Goal: Book appointment/travel/reservation

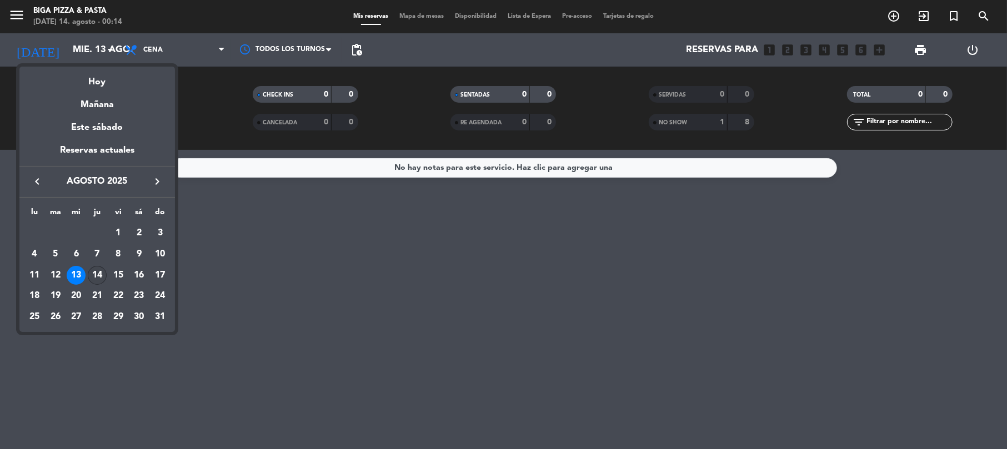
click at [99, 279] on div "14" at bounding box center [97, 275] width 19 height 19
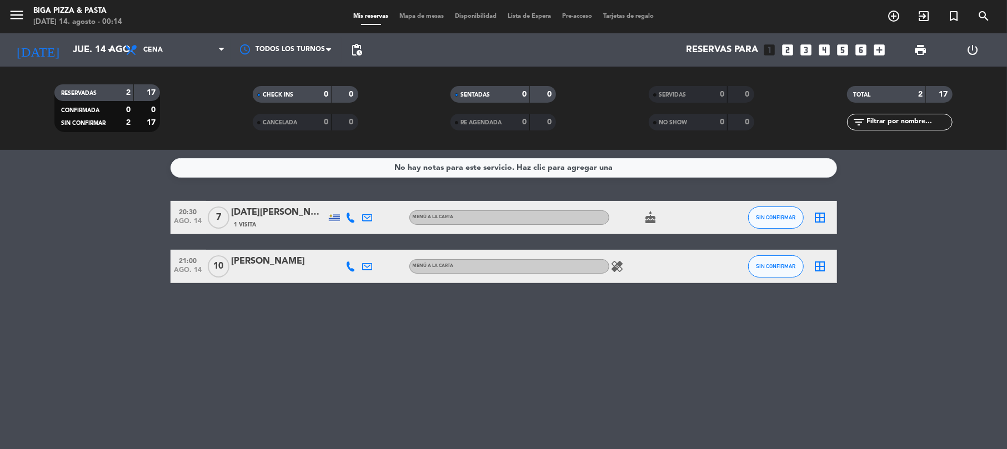
click at [700, 265] on div "healing" at bounding box center [659, 266] width 100 height 33
click at [114, 59] on input "jue. 14 ago." at bounding box center [127, 50] width 120 height 22
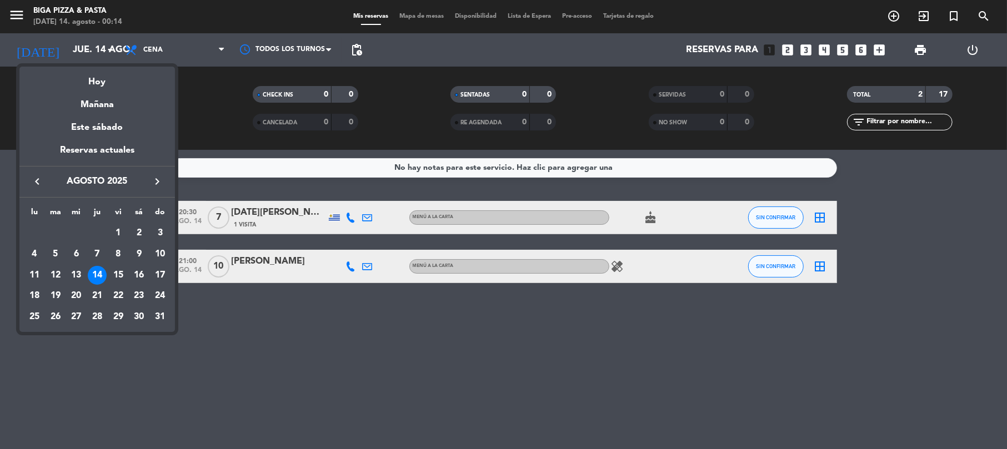
click at [613, 267] on div at bounding box center [503, 224] width 1007 height 449
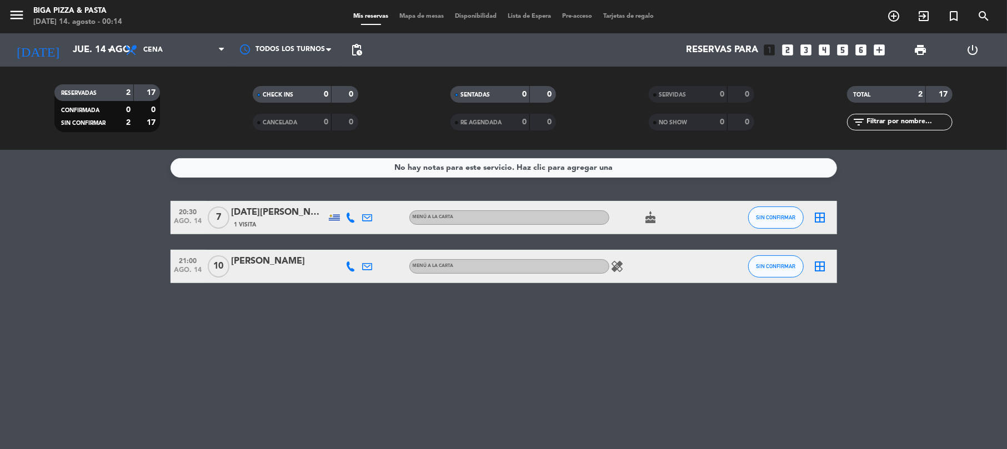
click at [615, 267] on icon "healing" at bounding box center [617, 266] width 13 height 13
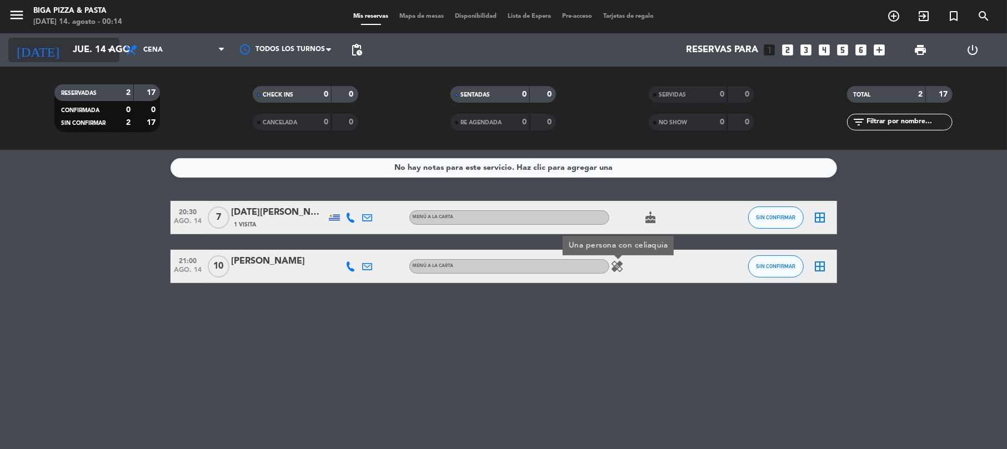
click at [72, 49] on input "jue. 14 ago." at bounding box center [127, 50] width 120 height 22
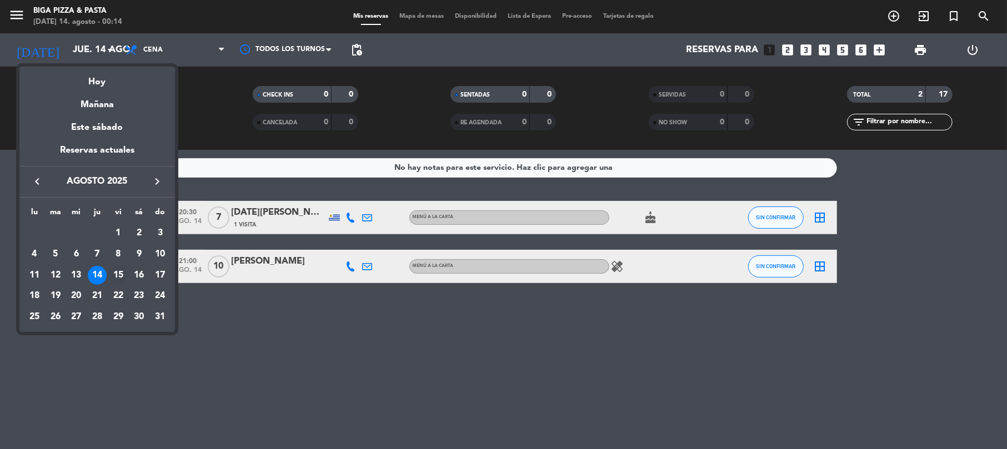
click at [116, 271] on div "15" at bounding box center [118, 275] width 19 height 19
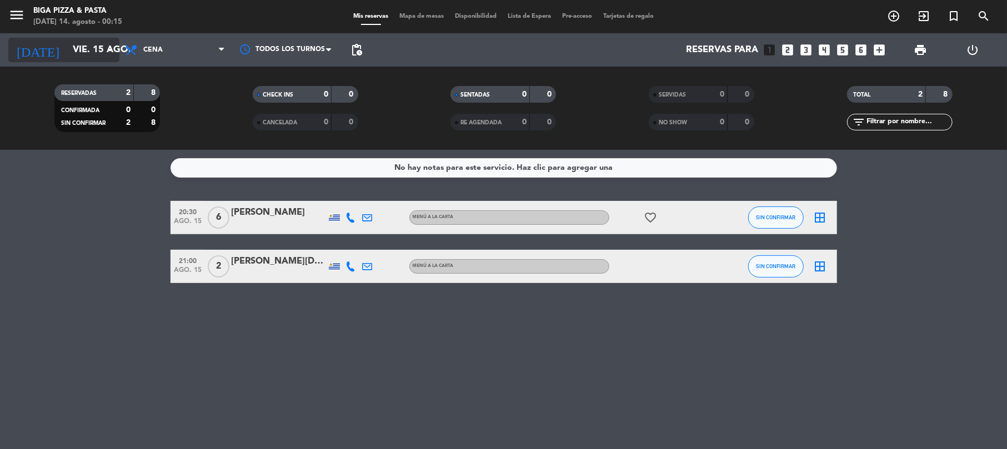
click at [81, 47] on input "vie. 15 ago." at bounding box center [127, 50] width 120 height 22
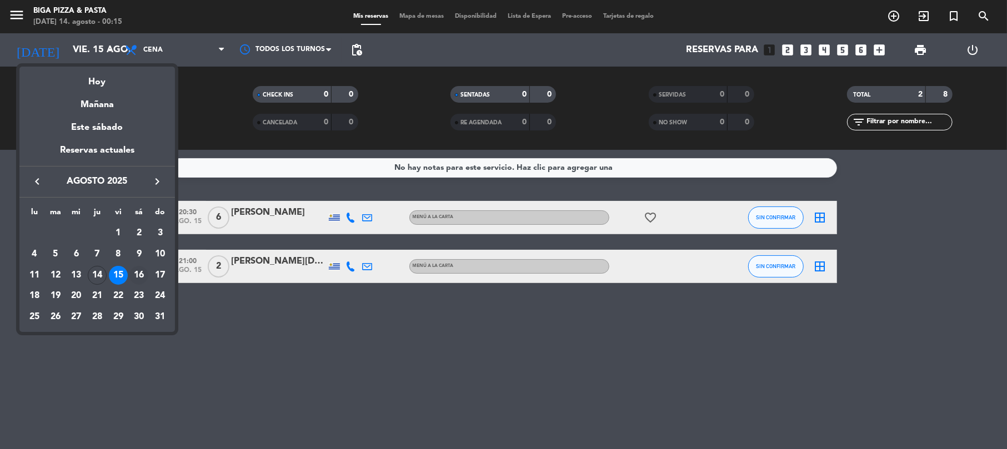
click at [138, 278] on div "16" at bounding box center [138, 275] width 19 height 19
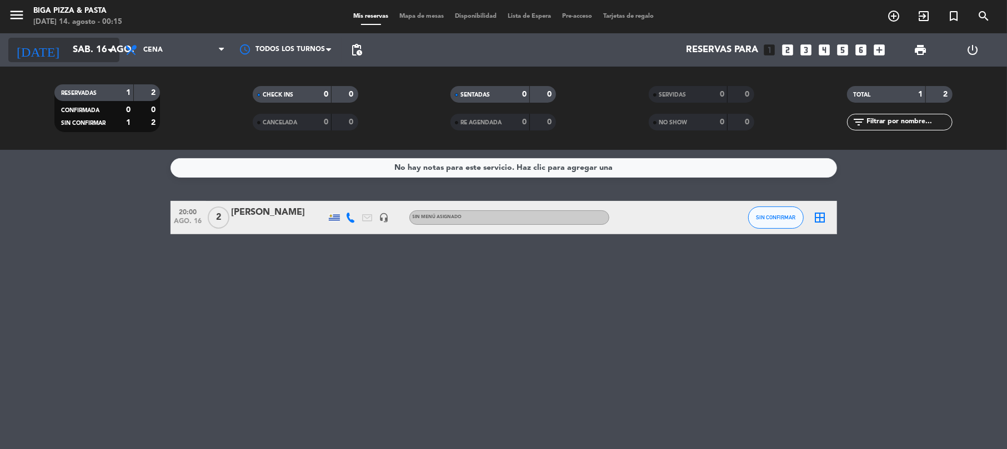
click at [78, 51] on input "sáb. 16 ago." at bounding box center [127, 50] width 120 height 22
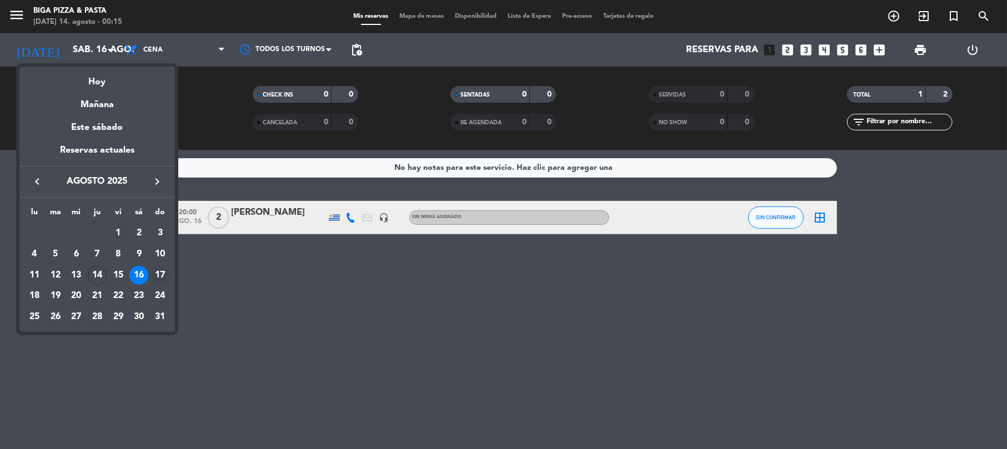
click at [160, 270] on div "17" at bounding box center [160, 275] width 19 height 19
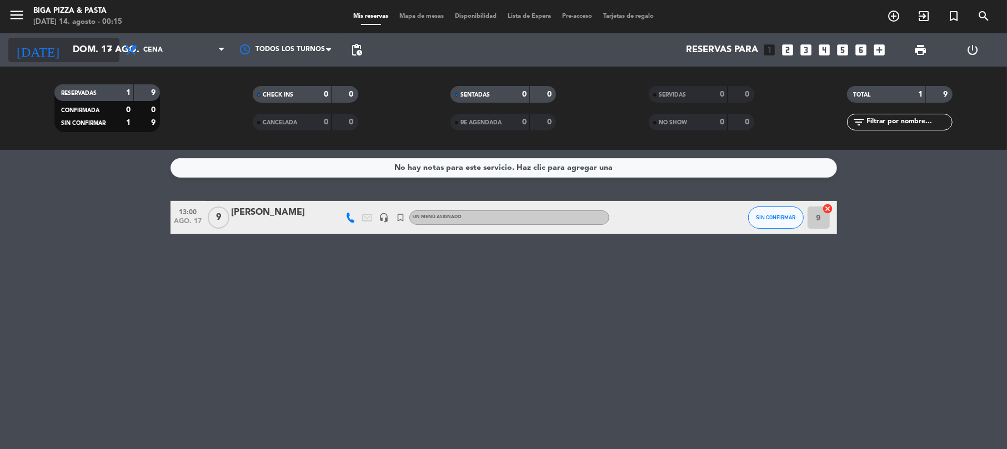
click at [104, 41] on input "dom. 17 ago." at bounding box center [127, 50] width 120 height 22
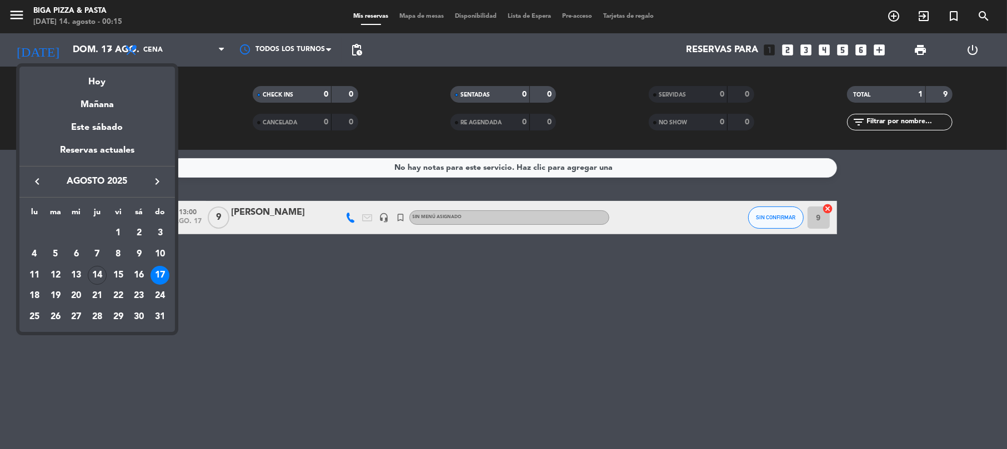
click at [34, 287] on div "18" at bounding box center [34, 296] width 19 height 19
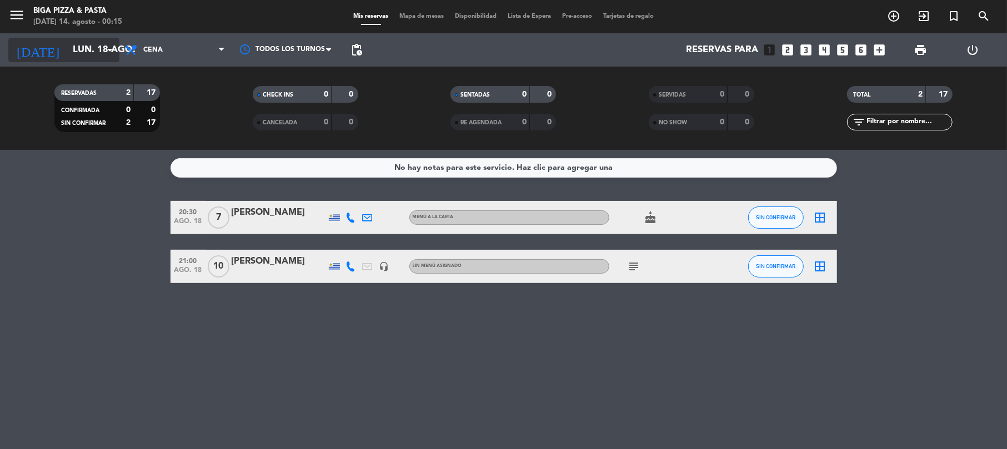
click at [76, 47] on input "lun. 18 ago." at bounding box center [127, 50] width 120 height 22
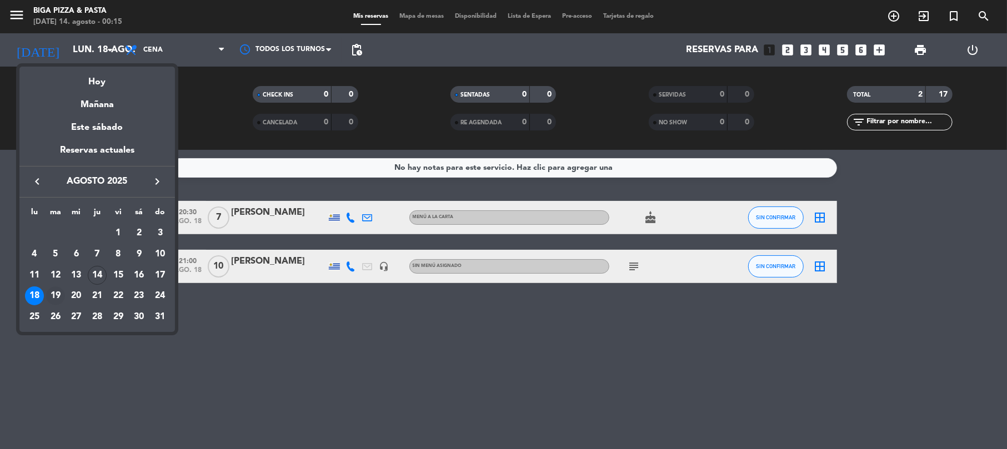
click at [57, 294] on div "19" at bounding box center [55, 296] width 19 height 19
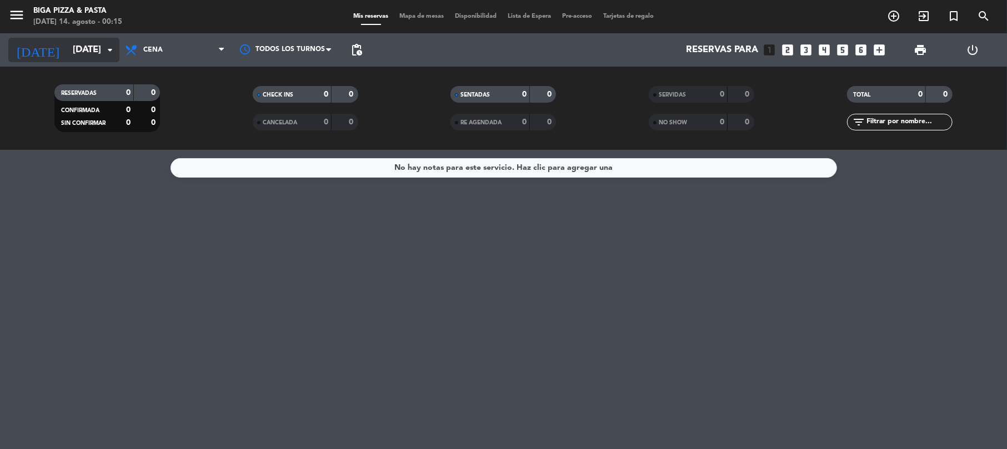
click at [107, 60] on input "[DATE]" at bounding box center [127, 50] width 120 height 22
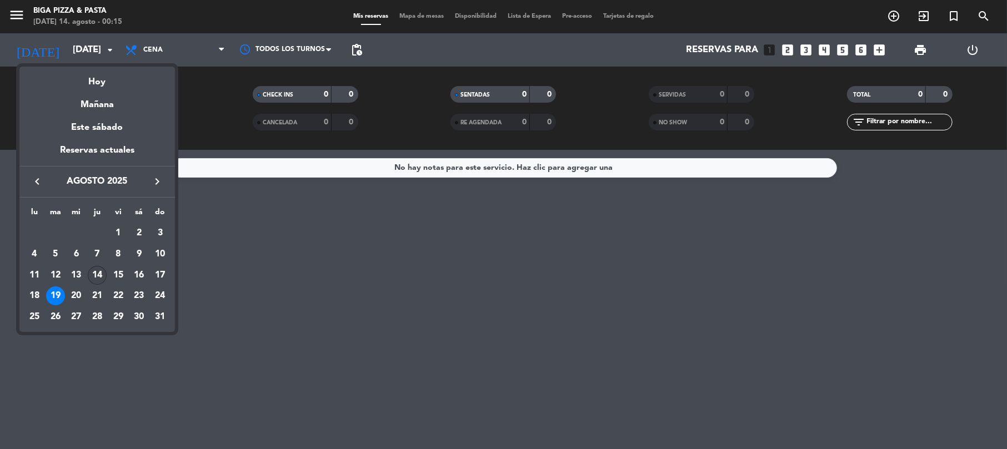
click at [94, 269] on div "14" at bounding box center [97, 275] width 19 height 19
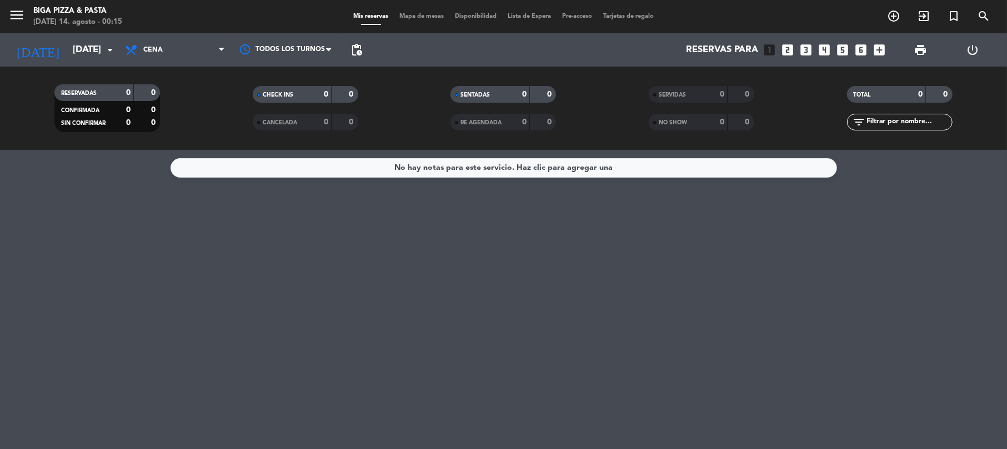
type input "jue. 14 ago."
